Goal: Find specific page/section: Find specific page/section

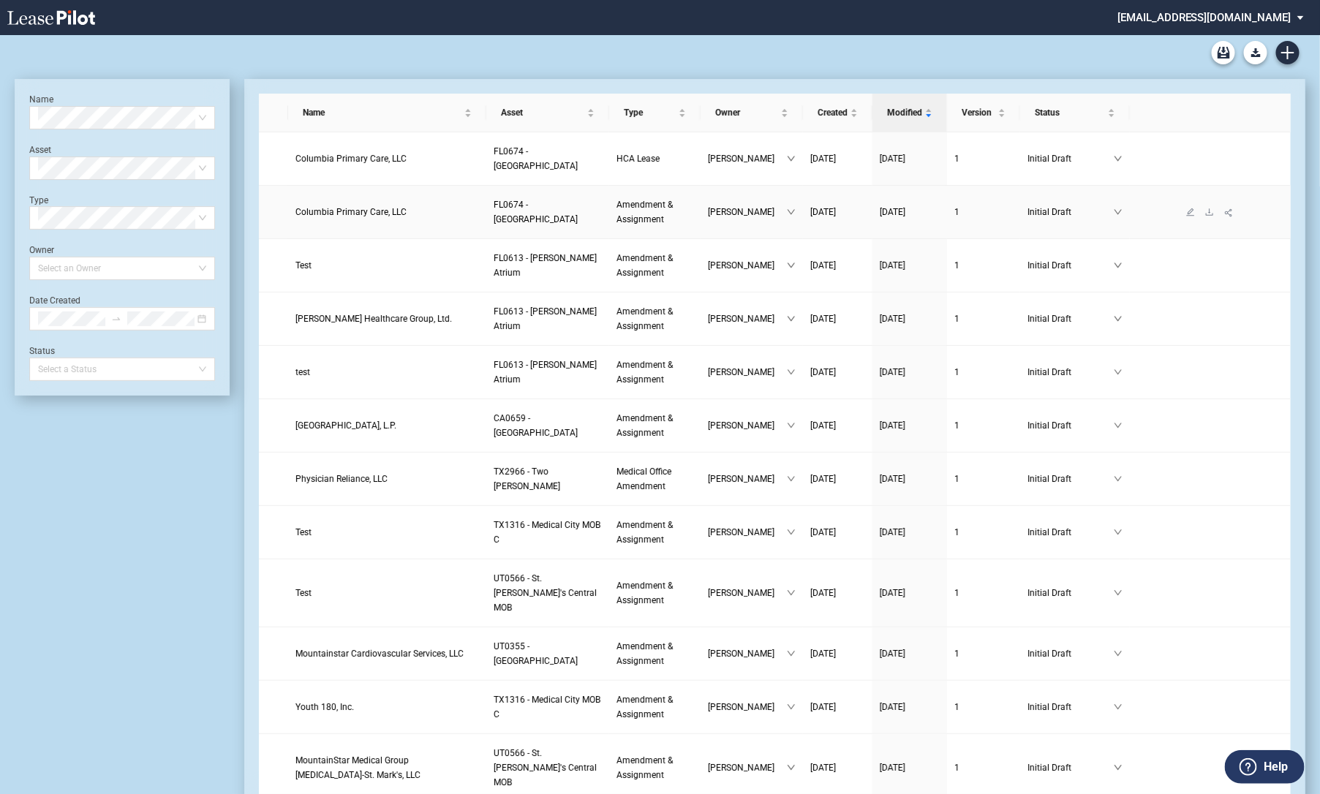
click at [369, 215] on span "Columbia Primary Care, LLC" at bounding box center [350, 212] width 111 height 10
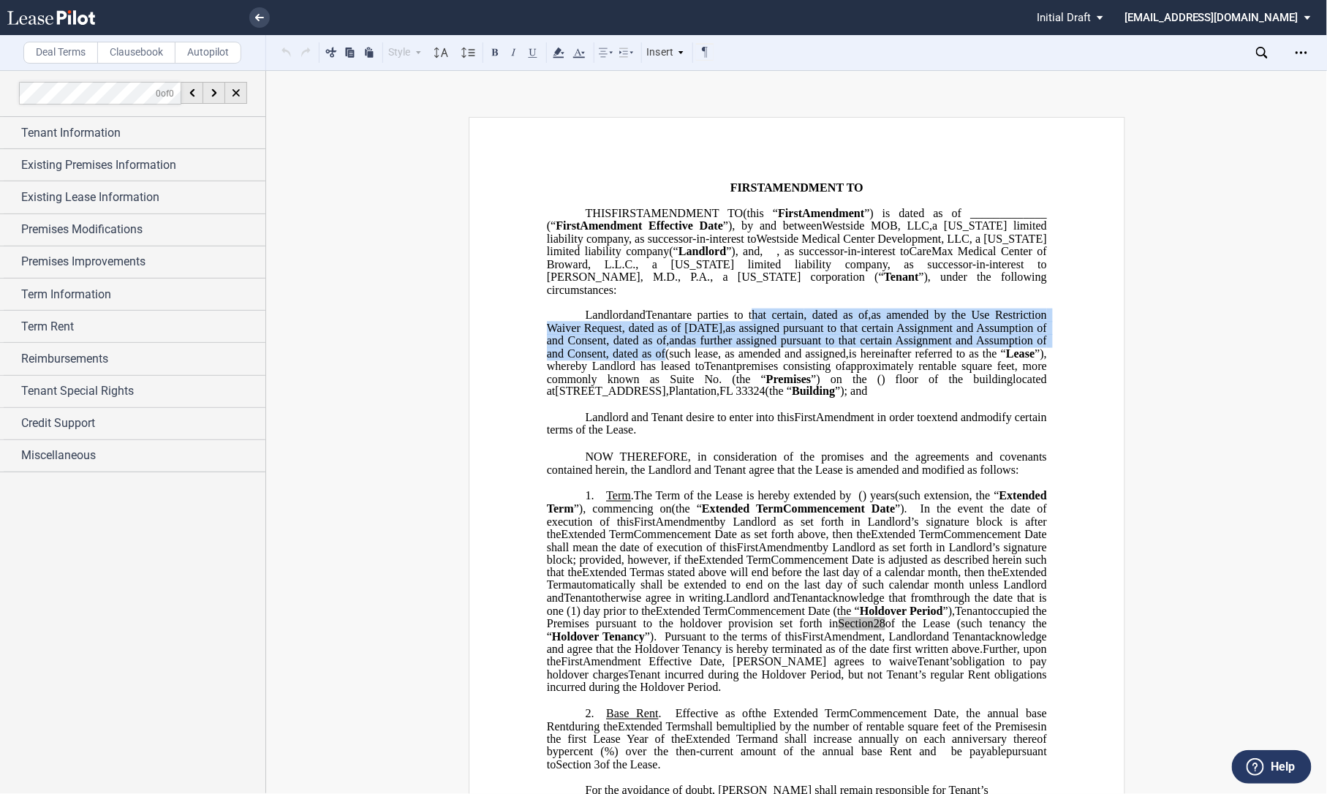
drag, startPoint x: 752, startPoint y: 311, endPoint x: 1043, endPoint y: 358, distance: 294.9
click at [1043, 358] on p "Westside MOB, LLC , a [US_STATE] limited liability company (“ Landlord ”) Landl…" at bounding box center [796, 353] width 500 height 89
